Goal: Check status

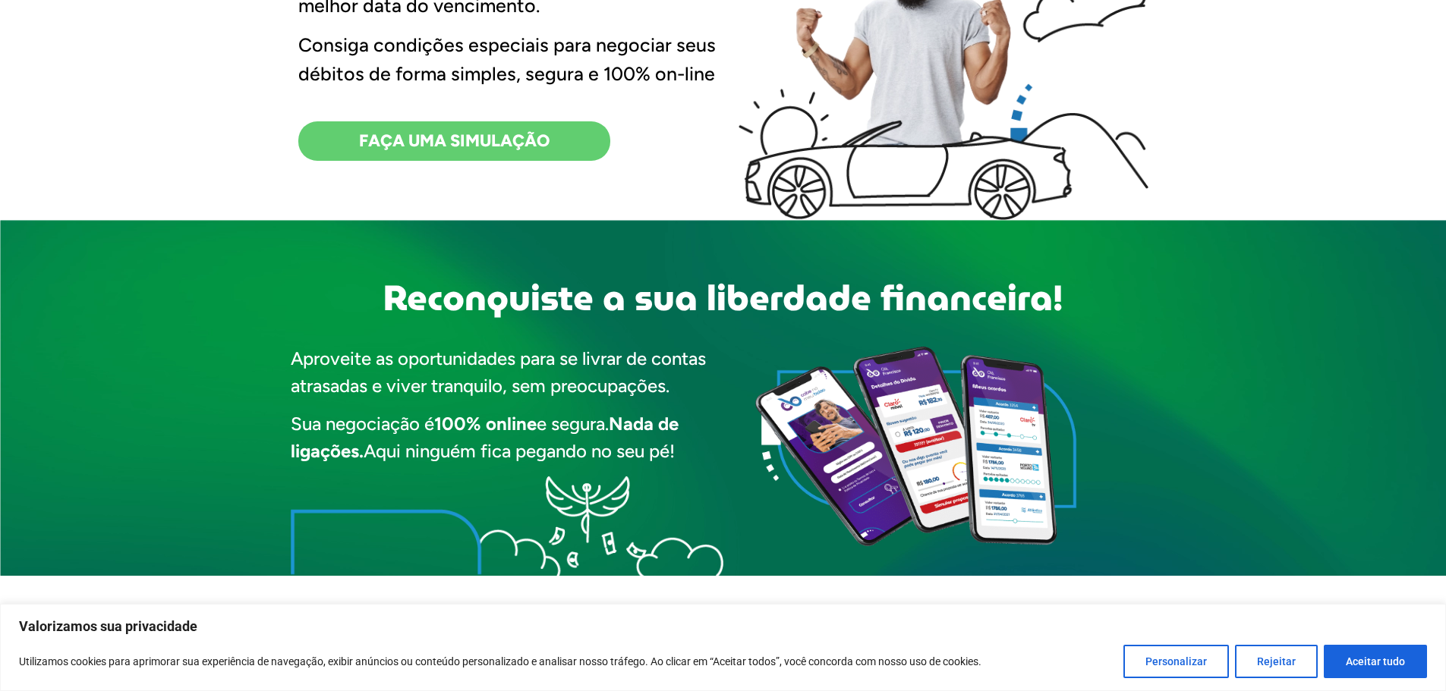
scroll to position [911, 0]
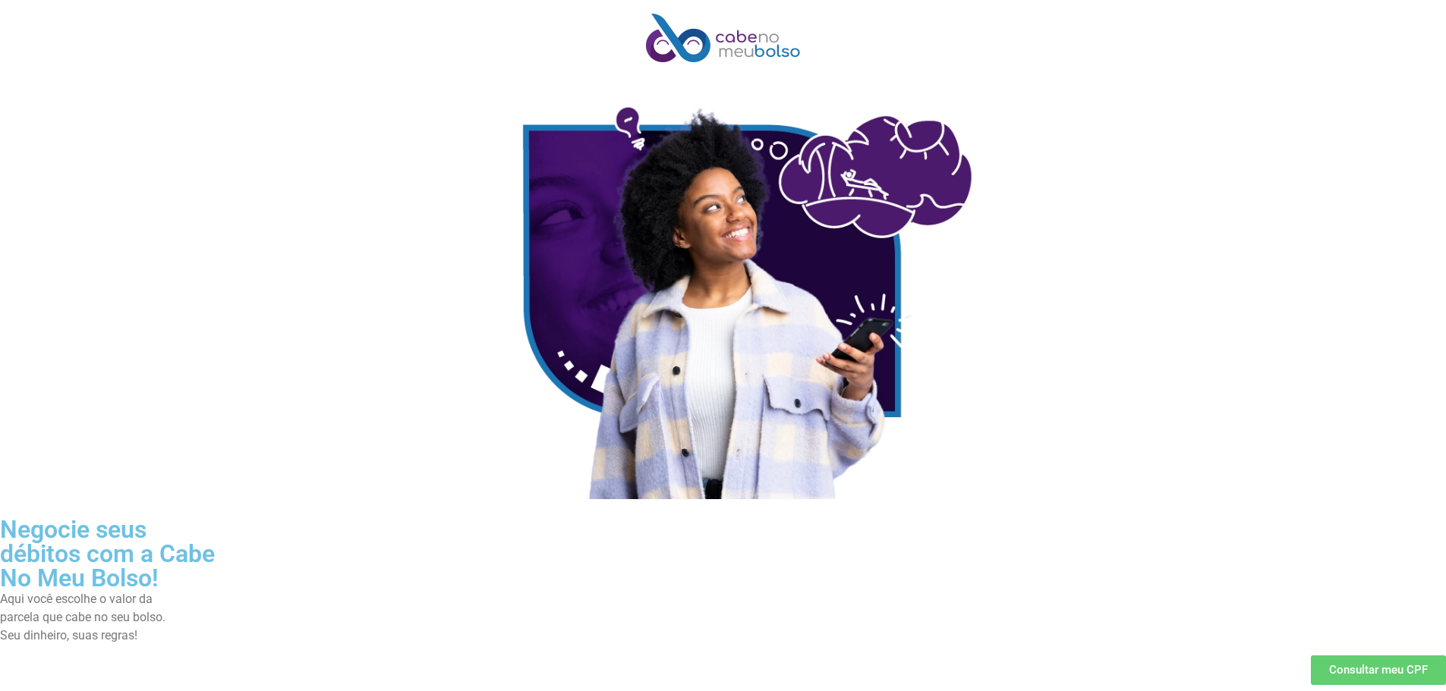
click at [1350, 675] on span "Consultar meu CPF" at bounding box center [1378, 670] width 99 height 11
